Goal: Task Accomplishment & Management: Complete application form

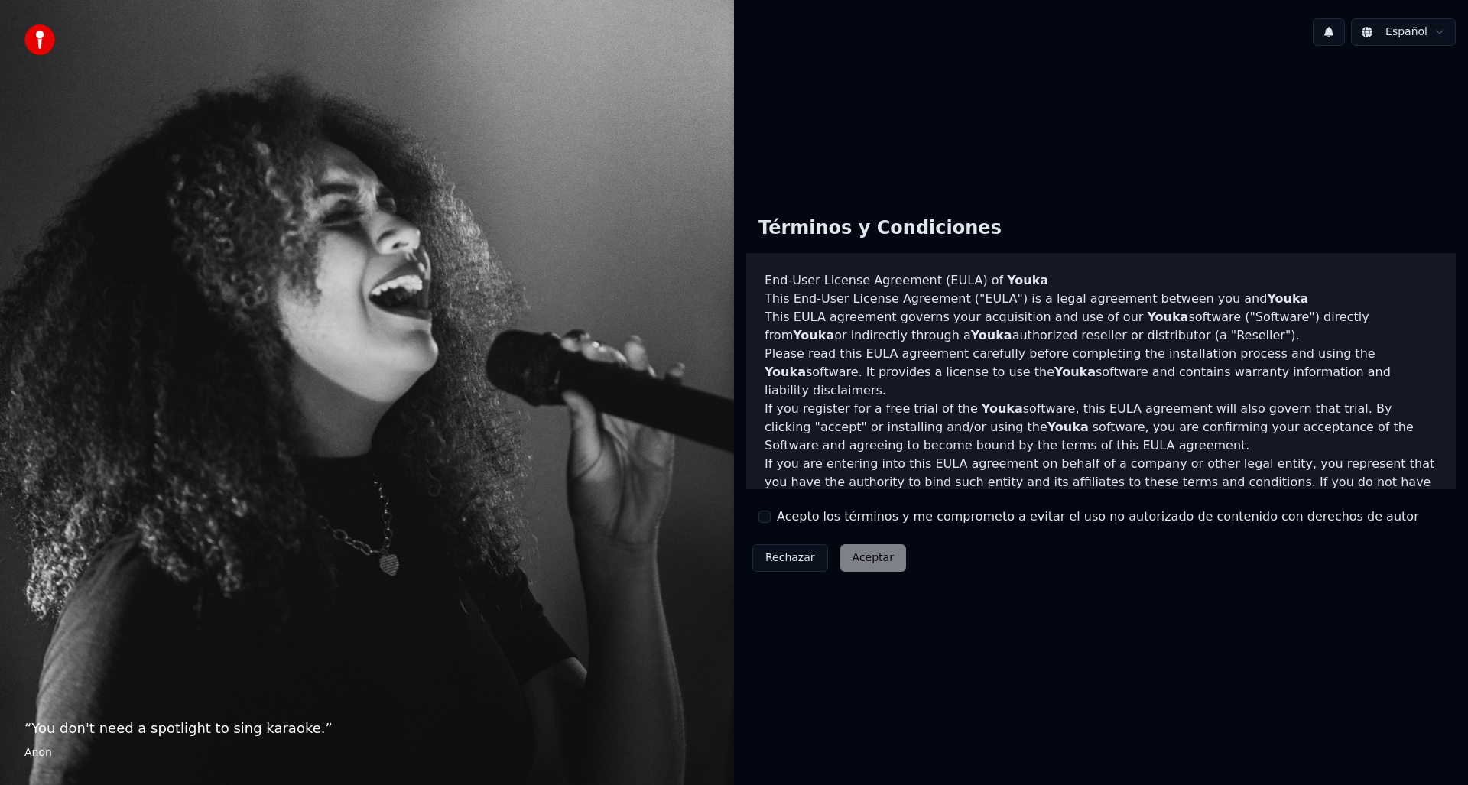
click at [792, 515] on label "Acepto los términos y me comprometo a evitar el uso no autorizado de contenido …" at bounding box center [1098, 517] width 642 height 18
click at [771, 515] on button "Acepto los términos y me comprometo a evitar el uso no autorizado de contenido …" at bounding box center [765, 517] width 12 height 12
click at [854, 561] on button "Aceptar" at bounding box center [873, 558] width 66 height 28
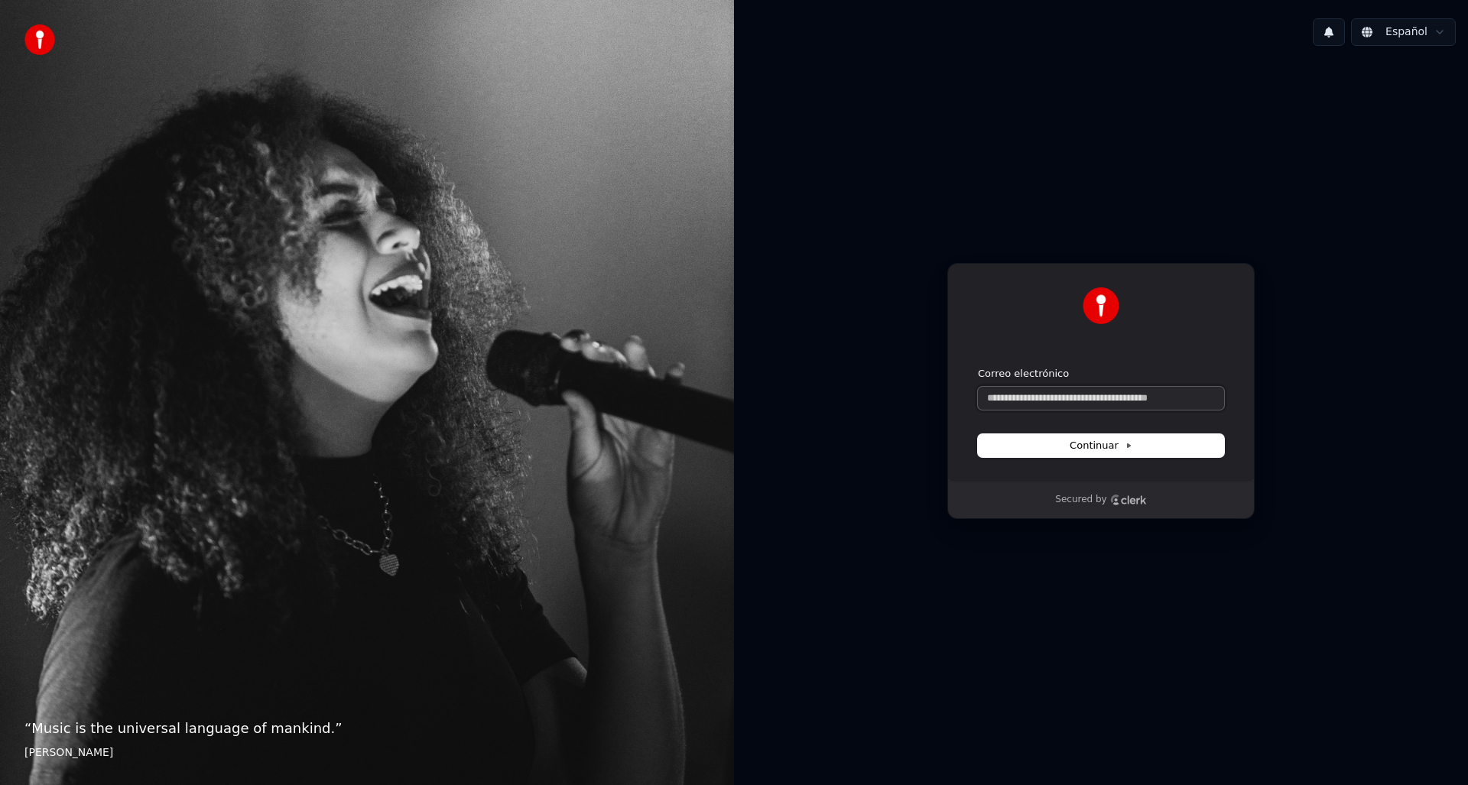
click at [1084, 402] on input "Correo electrónico" at bounding box center [1101, 398] width 246 height 23
